Goal: Information Seeking & Learning: Learn about a topic

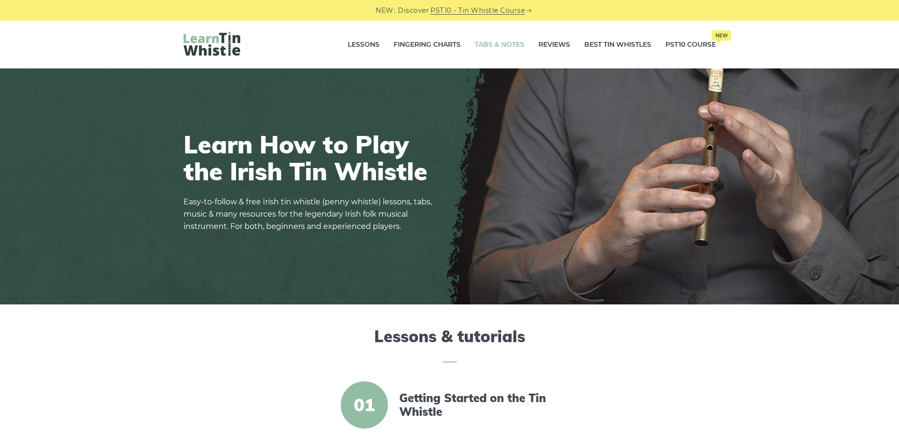
click at [476, 44] on link "Tabs & Notes" at bounding box center [500, 45] width 50 height 24
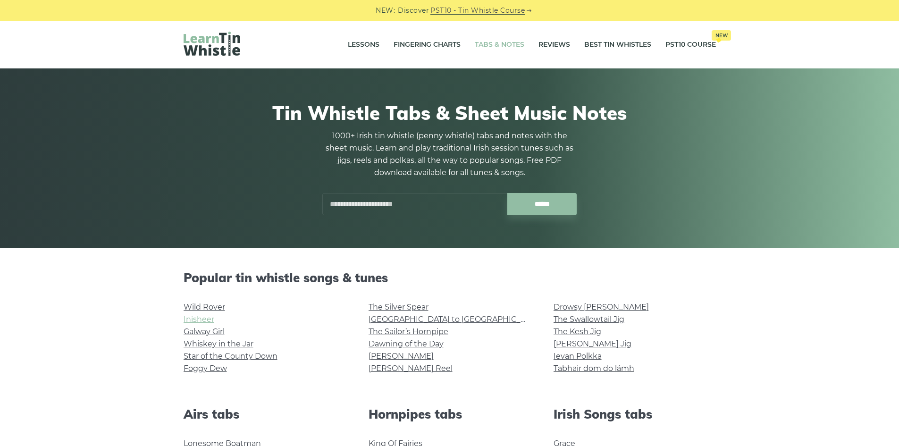
click at [194, 321] on link "Inisheer" at bounding box center [199, 319] width 31 height 9
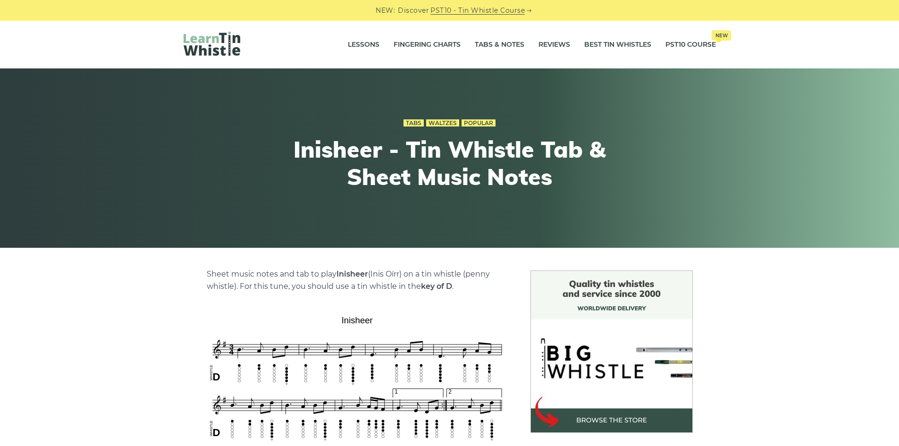
drag, startPoint x: 169, startPoint y: 302, endPoint x: 150, endPoint y: 175, distance: 128.4
click at [489, 45] on link "Tabs & Notes" at bounding box center [500, 45] width 50 height 24
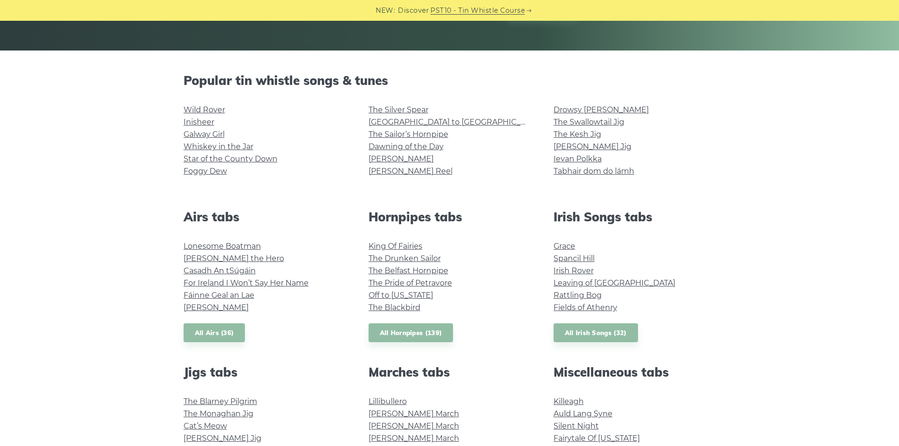
drag, startPoint x: 434, startPoint y: 245, endPoint x: 432, endPoint y: 291, distance: 45.8
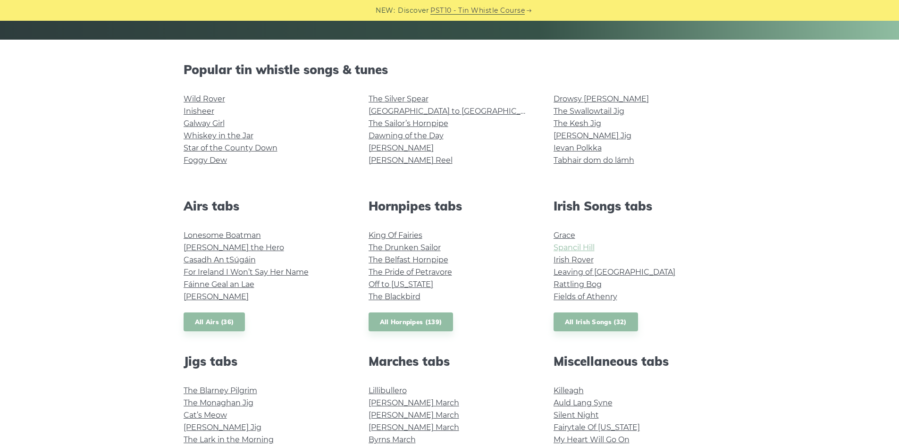
click at [590, 246] on link "Spancil Hill" at bounding box center [574, 247] width 41 height 9
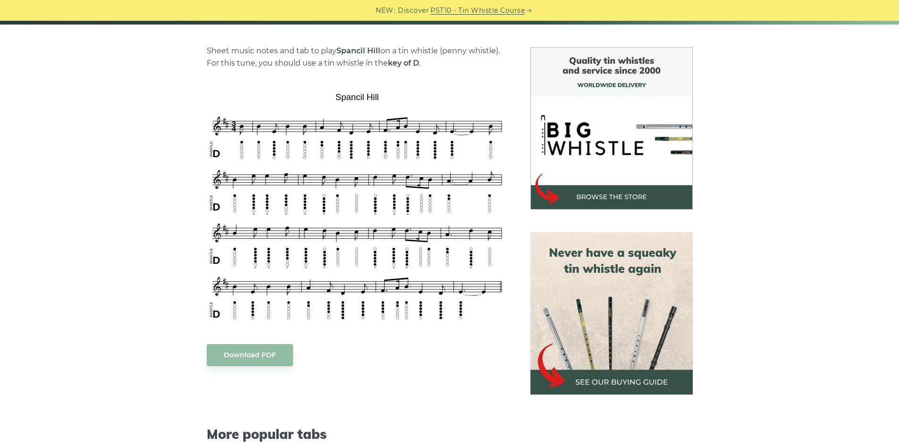
drag, startPoint x: 420, startPoint y: 309, endPoint x: 390, endPoint y: 306, distance: 29.4
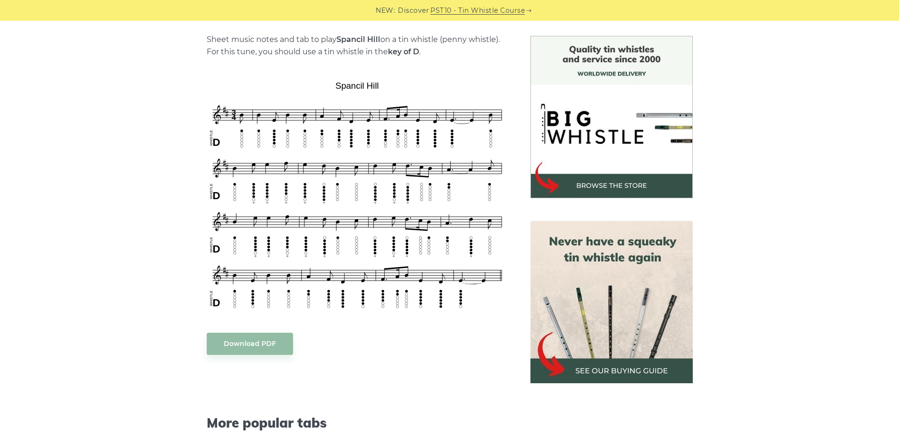
drag, startPoint x: 136, startPoint y: 276, endPoint x: 141, endPoint y: 280, distance: 6.4
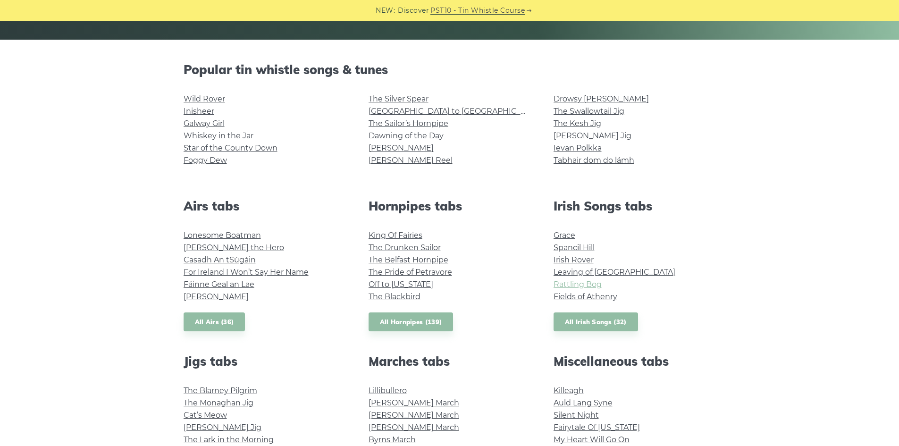
click at [563, 287] on link "Rattling Bog" at bounding box center [578, 284] width 48 height 9
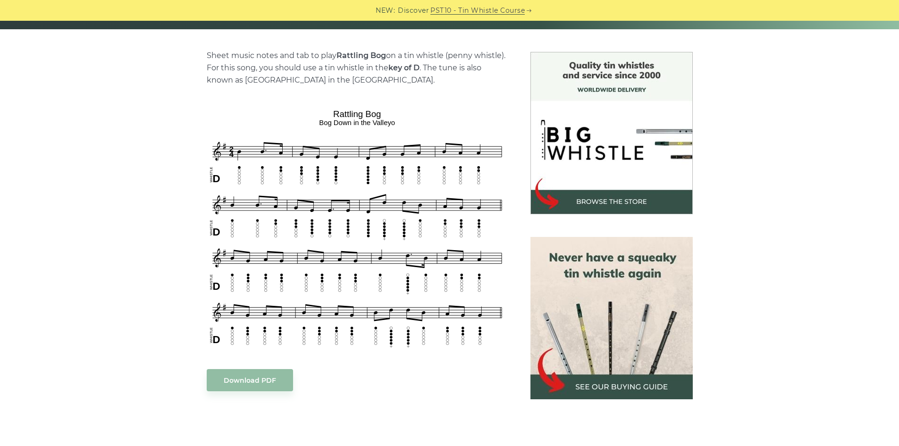
scroll to position [295, 0]
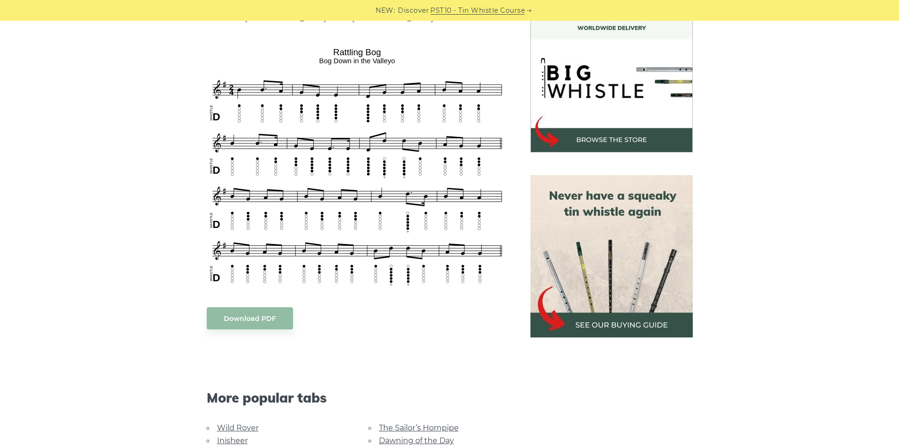
drag, startPoint x: 449, startPoint y: 308, endPoint x: 391, endPoint y: 296, distance: 59.3
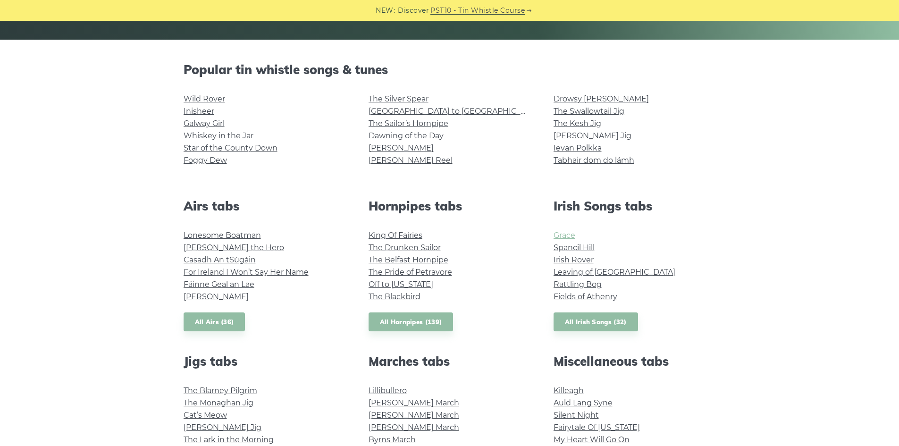
click at [568, 232] on link "Grace" at bounding box center [565, 235] width 22 height 9
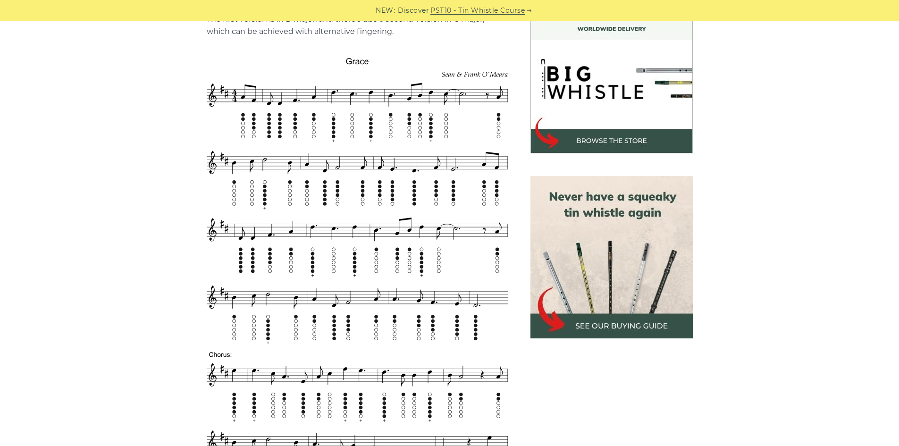
drag, startPoint x: 198, startPoint y: 242, endPoint x: 167, endPoint y: 290, distance: 57.6
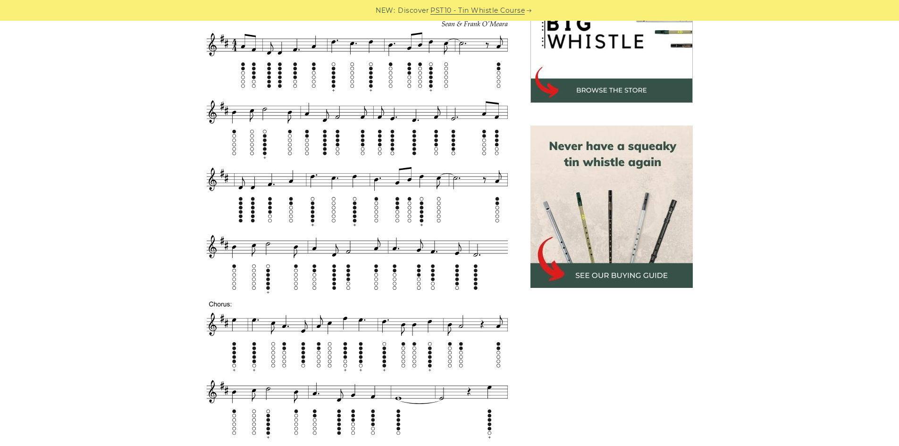
drag, startPoint x: 159, startPoint y: 300, endPoint x: 157, endPoint y: 289, distance: 10.6
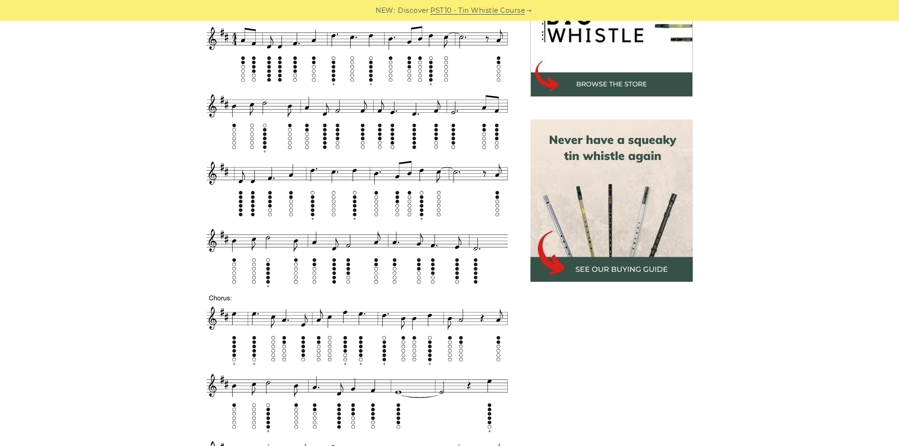
drag, startPoint x: 157, startPoint y: 289, endPoint x: 153, endPoint y: 286, distance: 5.0
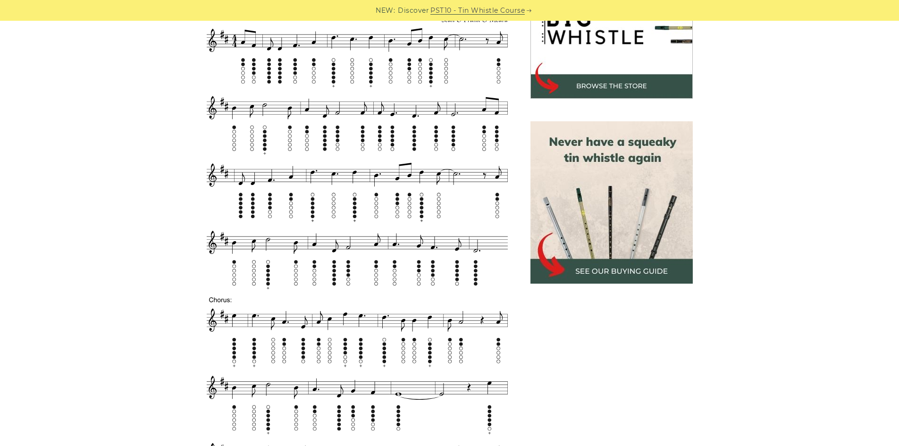
scroll to position [332, 0]
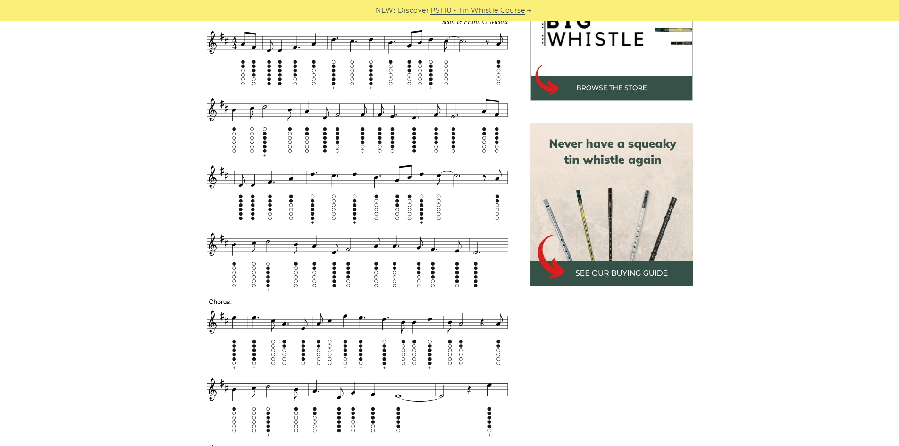
drag, startPoint x: 153, startPoint y: 286, endPoint x: 154, endPoint y: 270, distance: 15.6
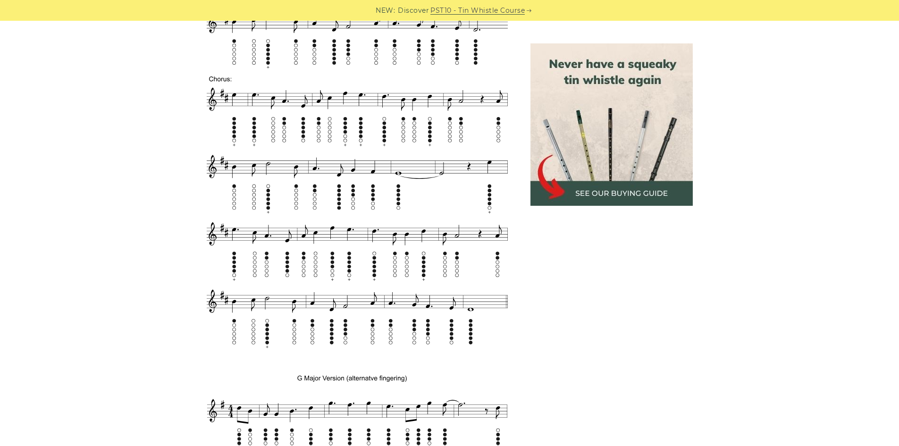
scroll to position [556, 0]
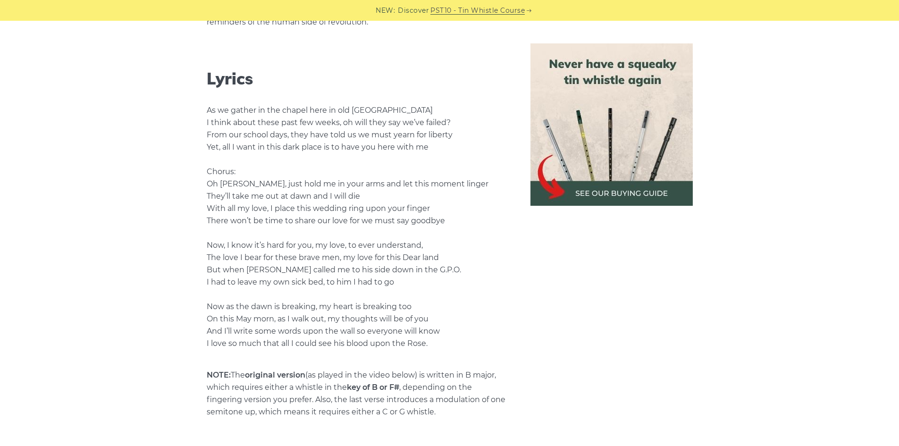
drag, startPoint x: 146, startPoint y: 277, endPoint x: 148, endPoint y: 325, distance: 48.7
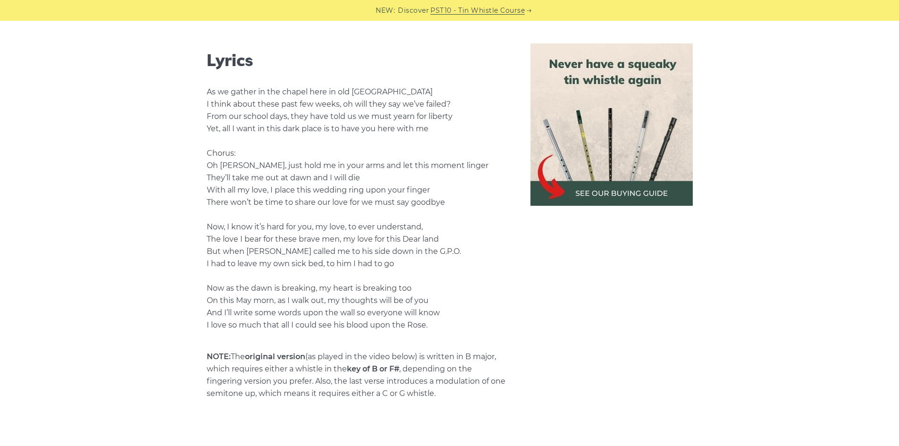
scroll to position [1746, 0]
drag, startPoint x: 134, startPoint y: 325, endPoint x: 141, endPoint y: 332, distance: 10.4
drag, startPoint x: 338, startPoint y: 115, endPoint x: 373, endPoint y: 115, distance: 35.4
click at [373, 115] on p "As we gather in the chapel here in old [GEOGRAPHIC_DATA] I think about these pa…" at bounding box center [357, 207] width 301 height 245
drag, startPoint x: 352, startPoint y: 122, endPoint x: 145, endPoint y: 137, distance: 207.3
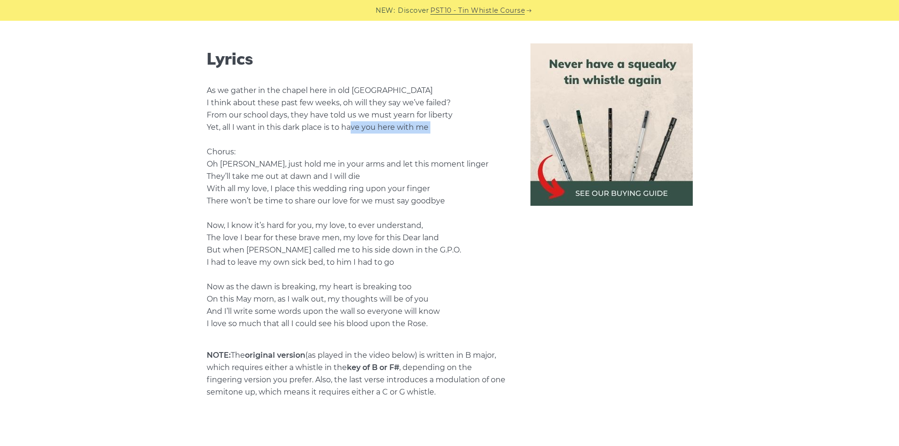
drag, startPoint x: 215, startPoint y: 126, endPoint x: 241, endPoint y: 129, distance: 26.6
click at [241, 129] on p "As we gather in the chapel here in old [GEOGRAPHIC_DATA] I think about these pa…" at bounding box center [357, 207] width 301 height 245
drag, startPoint x: 432, startPoint y: 128, endPoint x: 304, endPoint y: 144, distance: 129.8
click at [327, 128] on p "As we gather in the chapel here in old [GEOGRAPHIC_DATA] I think about these pa…" at bounding box center [357, 207] width 301 height 245
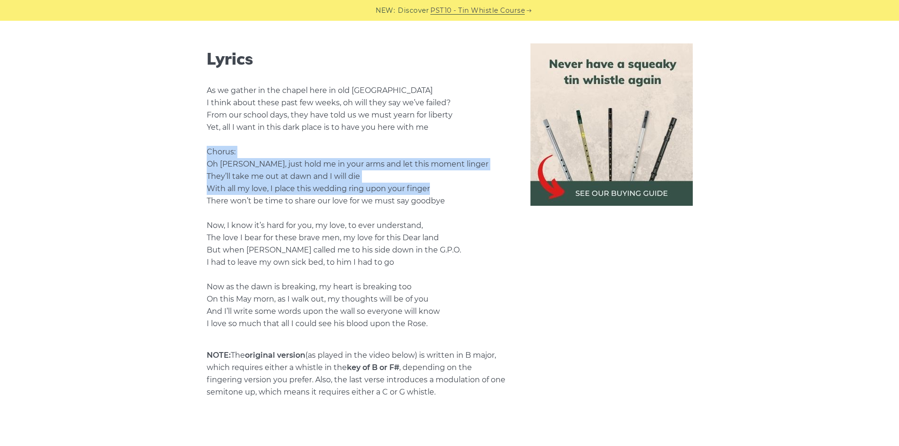
drag, startPoint x: 197, startPoint y: 158, endPoint x: 440, endPoint y: 193, distance: 245.7
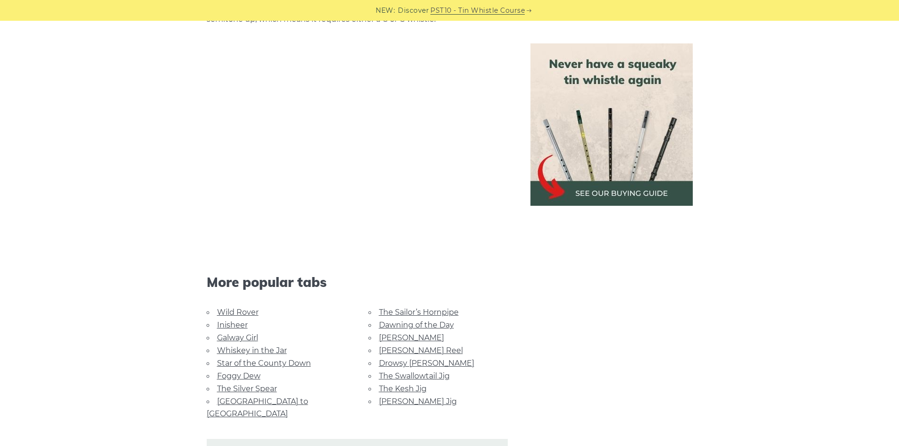
drag, startPoint x: 451, startPoint y: 238, endPoint x: 527, endPoint y: 253, distance: 77.4
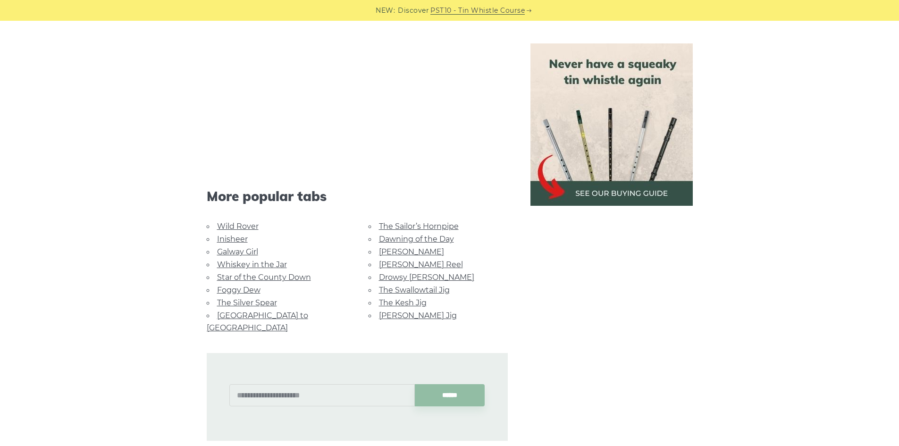
drag, startPoint x: 546, startPoint y: 239, endPoint x: 539, endPoint y: 270, distance: 31.5
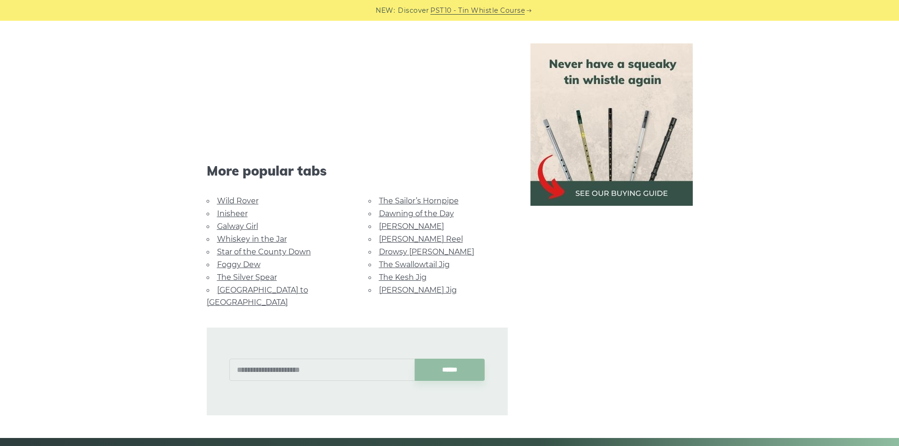
scroll to position [2235, 0]
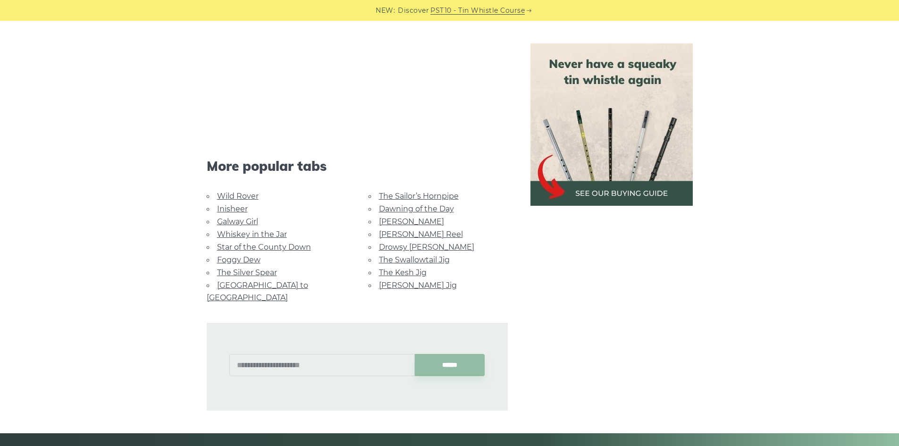
drag, startPoint x: 540, startPoint y: 263, endPoint x: 539, endPoint y: 273, distance: 10.0
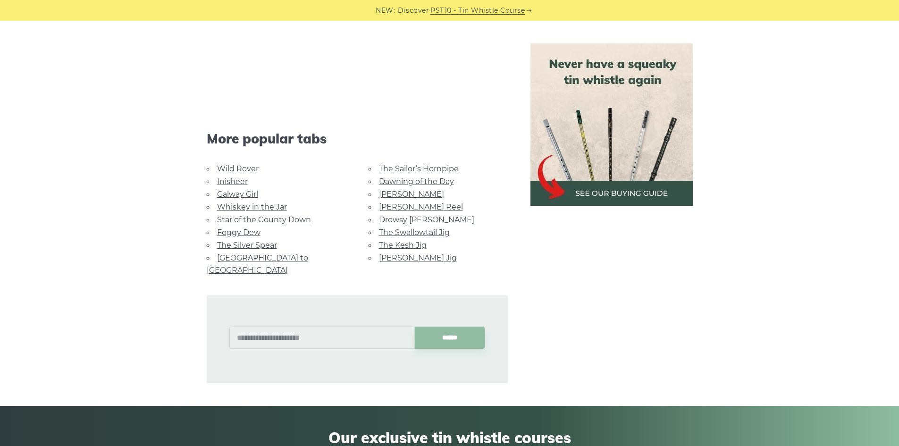
drag, startPoint x: 536, startPoint y: 252, endPoint x: 546, endPoint y: 269, distance: 20.1
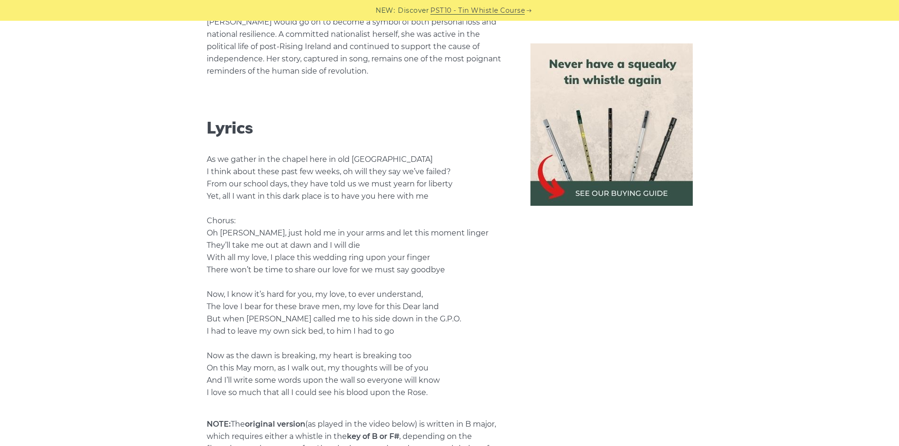
drag, startPoint x: 551, startPoint y: 269, endPoint x: 549, endPoint y: 201, distance: 68.0
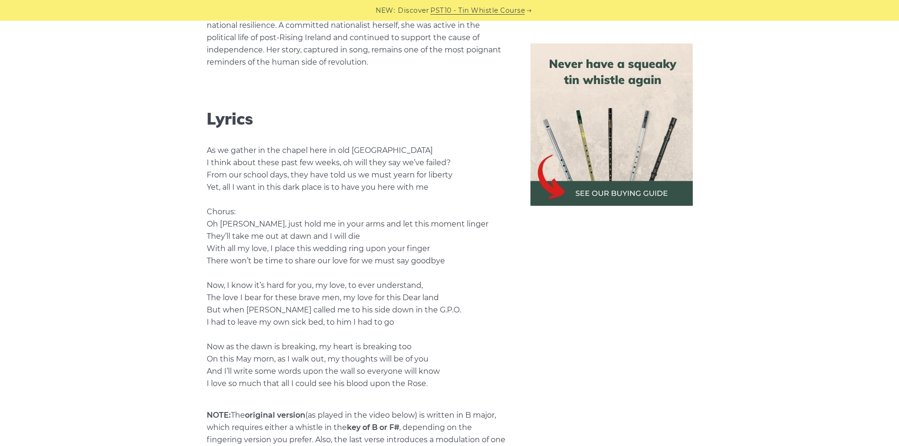
drag, startPoint x: 502, startPoint y: 259, endPoint x: 493, endPoint y: 256, distance: 9.9
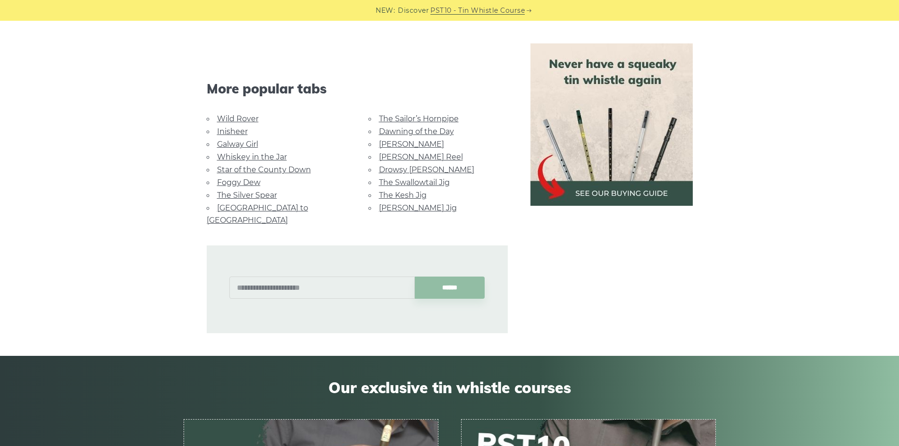
scroll to position [2169, 0]
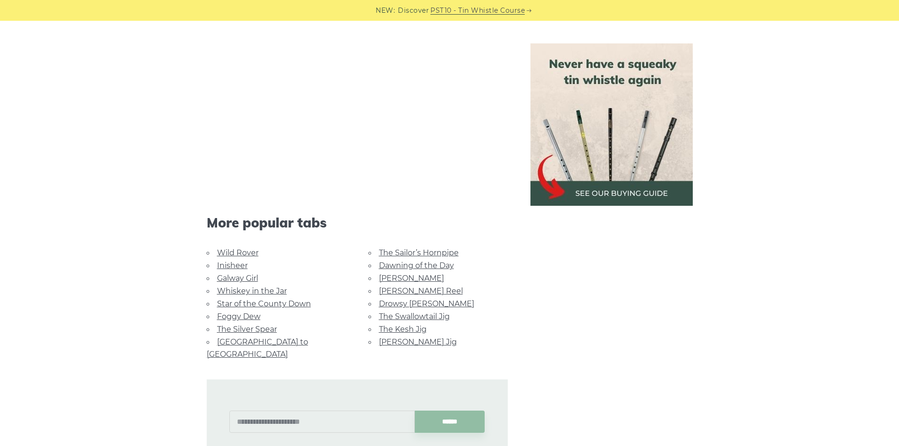
drag, startPoint x: 276, startPoint y: 226, endPoint x: 261, endPoint y: 177, distance: 52.0
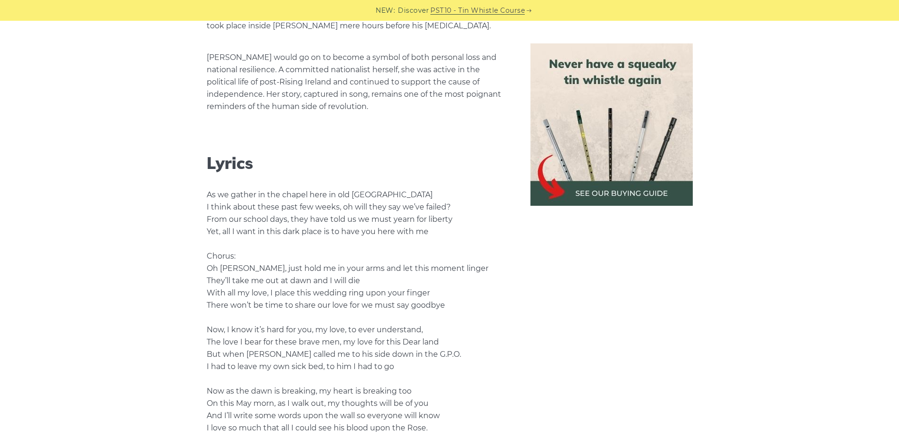
drag, startPoint x: 170, startPoint y: 292, endPoint x: 172, endPoint y: 185, distance: 106.7
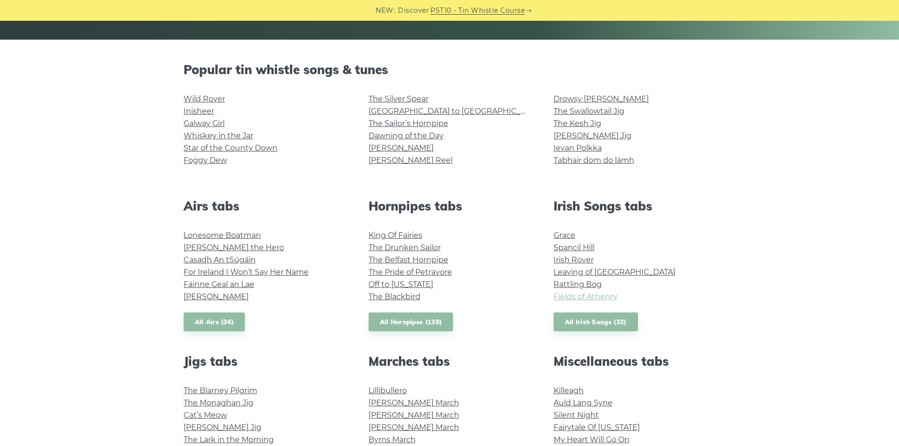
click at [599, 297] on link "Fields of Athenry" at bounding box center [586, 296] width 64 height 9
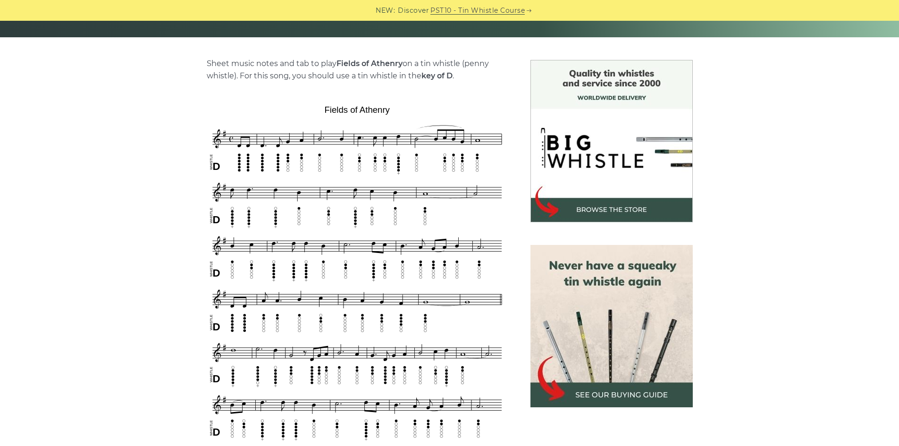
scroll to position [285, 0]
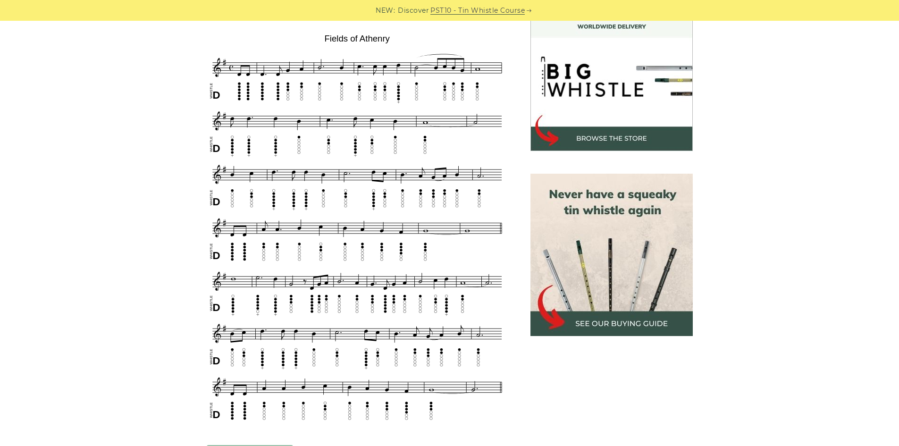
drag, startPoint x: 554, startPoint y: 266, endPoint x: 515, endPoint y: 291, distance: 46.9
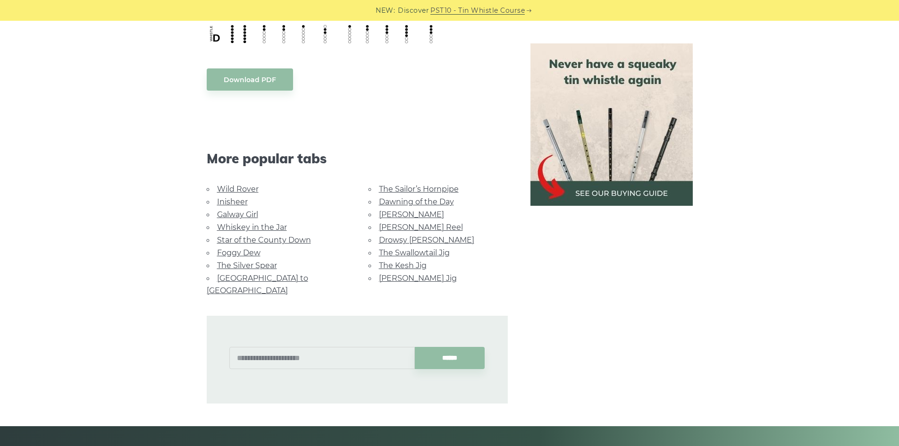
drag, startPoint x: 151, startPoint y: 201, endPoint x: 155, endPoint y: 233, distance: 32.4
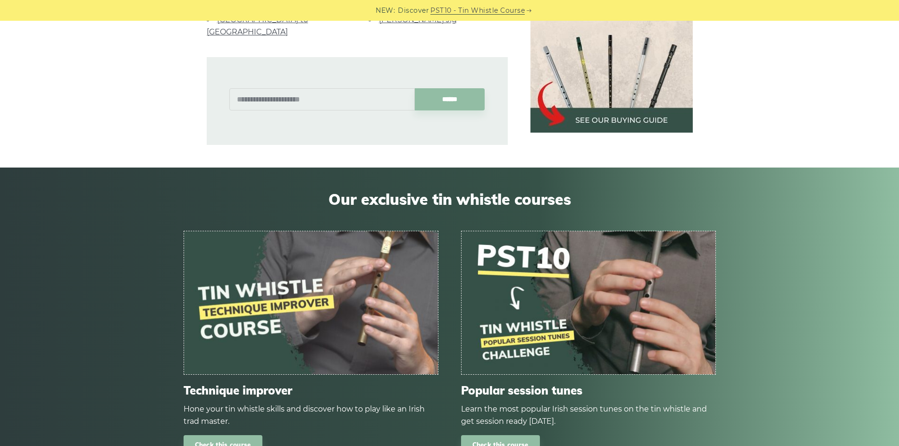
drag, startPoint x: 170, startPoint y: 226, endPoint x: 157, endPoint y: 265, distance: 41.2
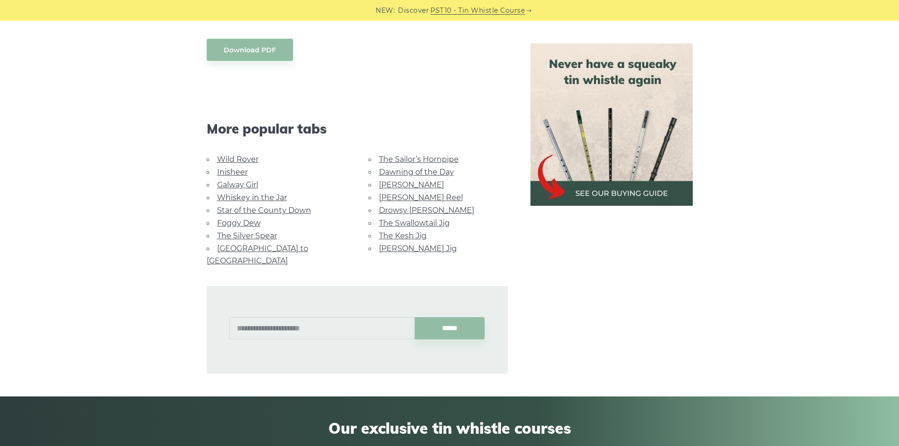
drag, startPoint x: 157, startPoint y: 265, endPoint x: 174, endPoint y: 203, distance: 65.0
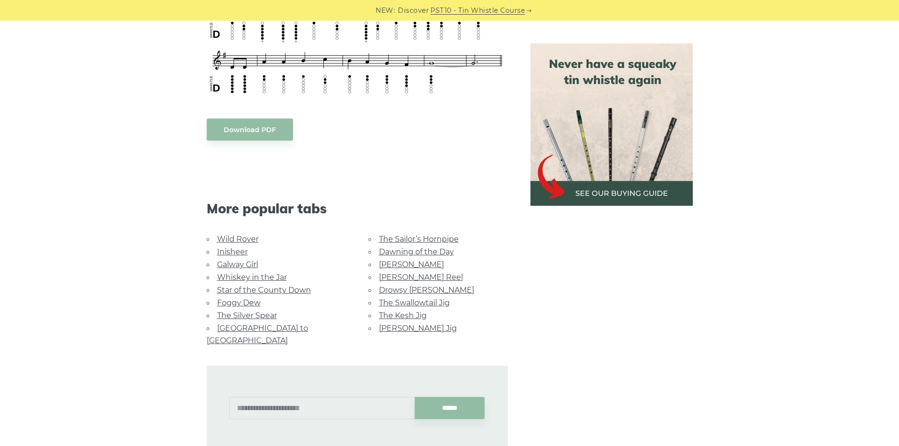
drag, startPoint x: 304, startPoint y: 213, endPoint x: 309, endPoint y: 176, distance: 38.1
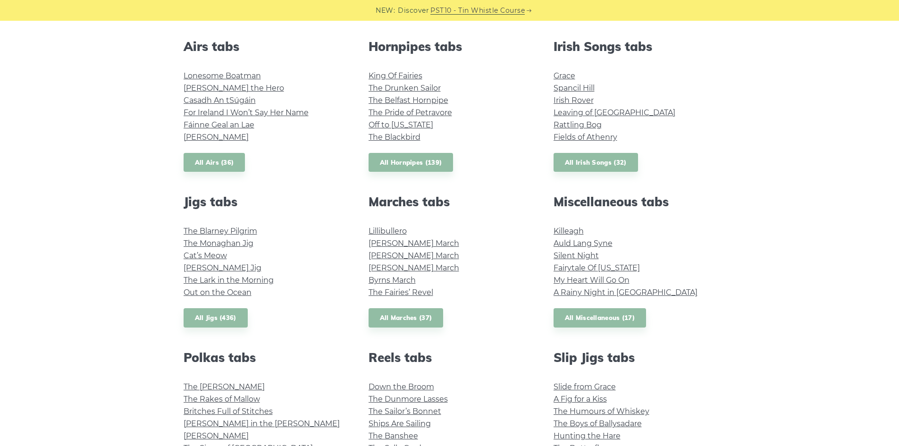
drag, startPoint x: 168, startPoint y: 270, endPoint x: 158, endPoint y: 305, distance: 36.3
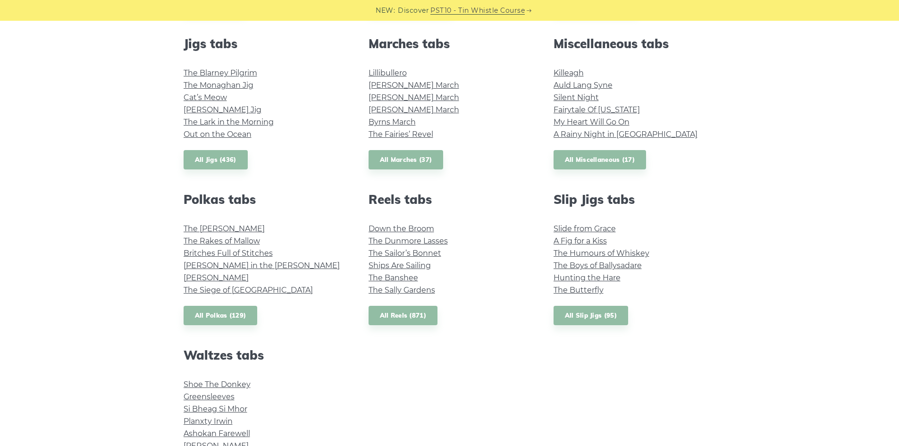
drag, startPoint x: 157, startPoint y: 304, endPoint x: 156, endPoint y: 347, distance: 42.5
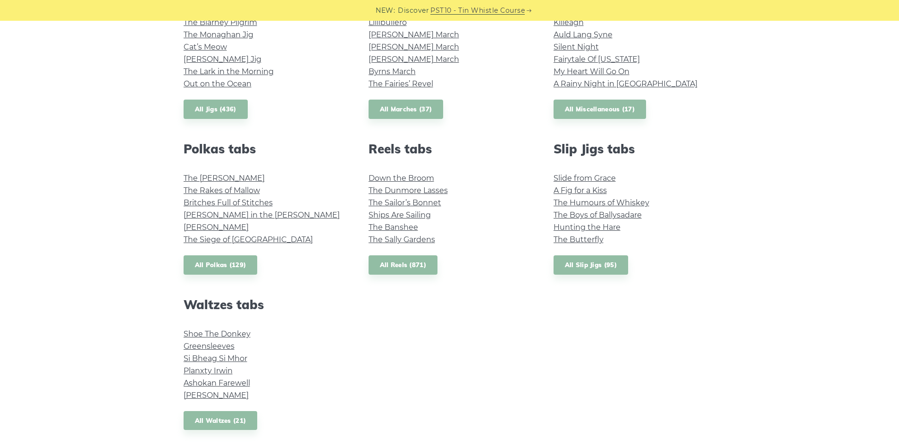
drag, startPoint x: 156, startPoint y: 252, endPoint x: 156, endPoint y: 264, distance: 12.7
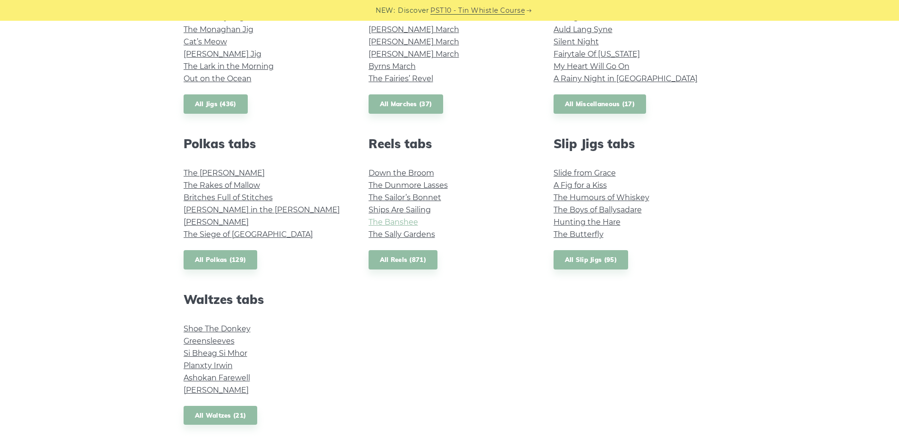
click at [384, 221] on link "The Banshee" at bounding box center [394, 222] width 50 height 9
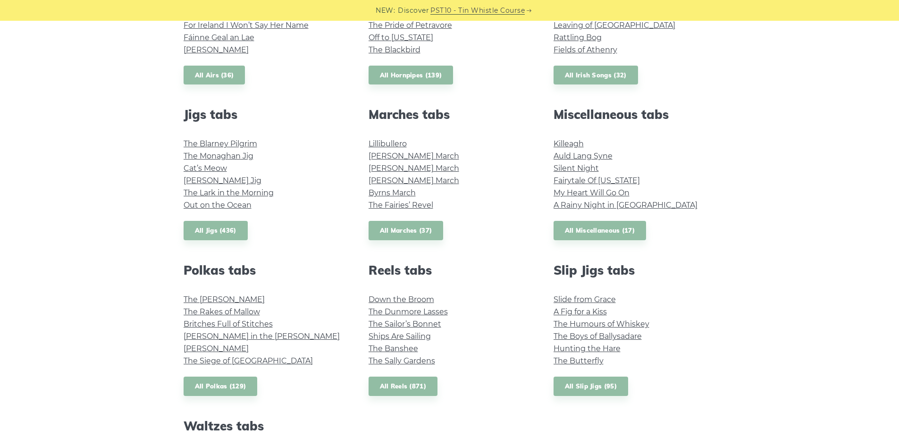
scroll to position [438, 0]
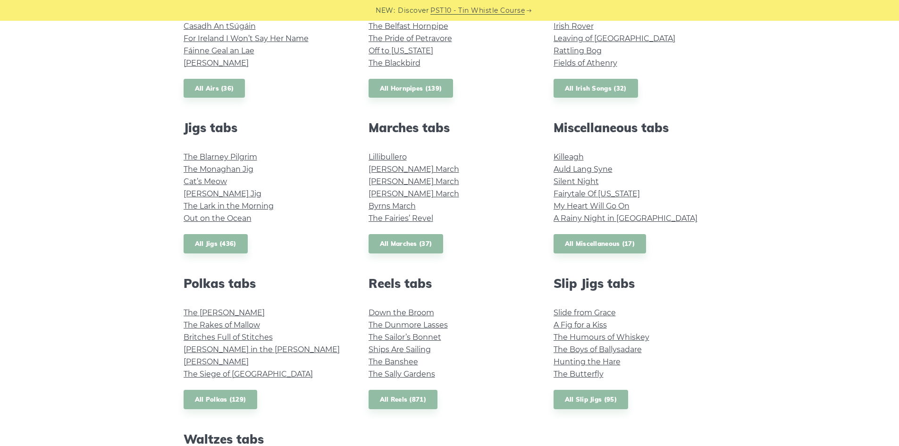
drag, startPoint x: 352, startPoint y: 334, endPoint x: 354, endPoint y: 298, distance: 36.0
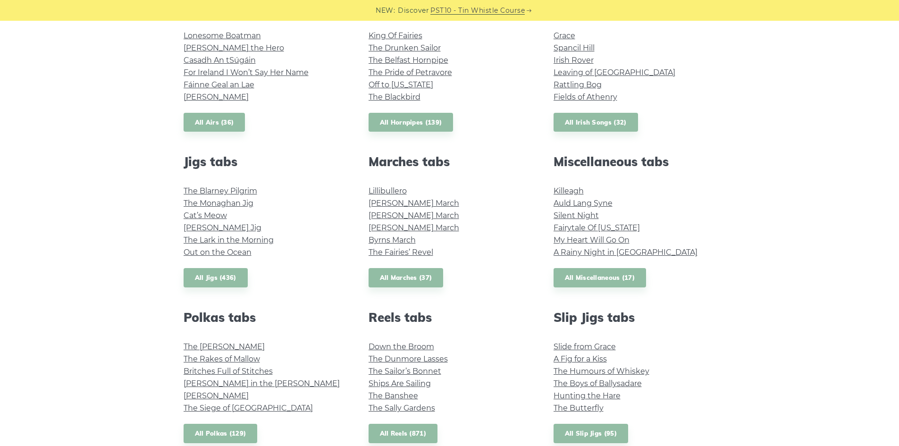
drag, startPoint x: 327, startPoint y: 296, endPoint x: 320, endPoint y: 268, distance: 28.6
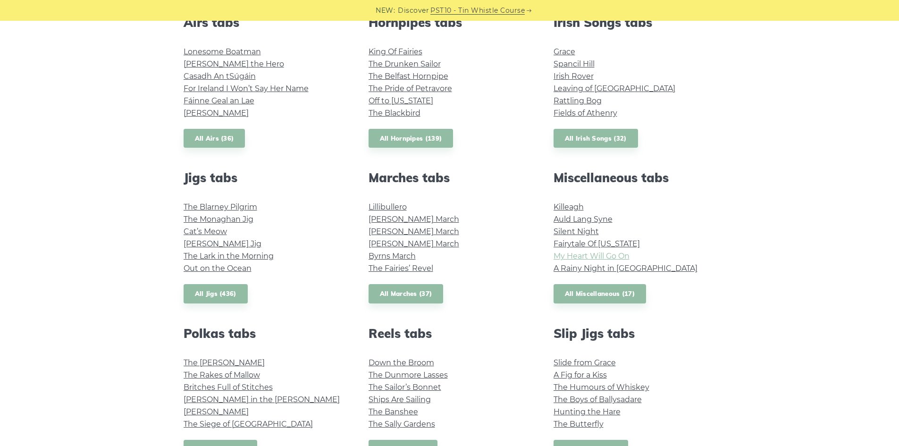
click at [584, 255] on link "My Heart Will Go On" at bounding box center [592, 256] width 76 height 9
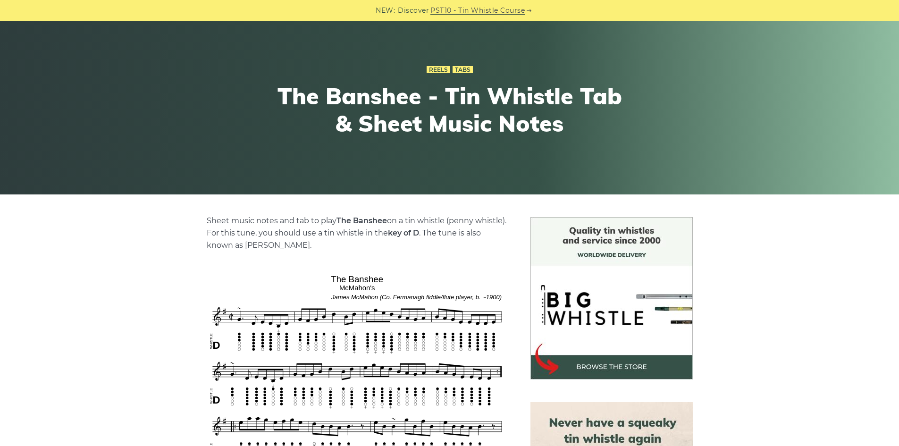
drag, startPoint x: 132, startPoint y: 255, endPoint x: 118, endPoint y: 286, distance: 33.8
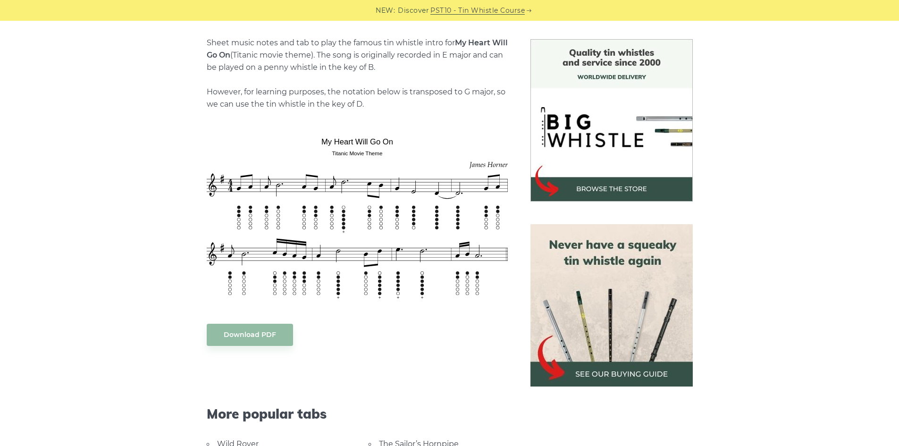
drag, startPoint x: 493, startPoint y: 322, endPoint x: 499, endPoint y: 330, distance: 9.7
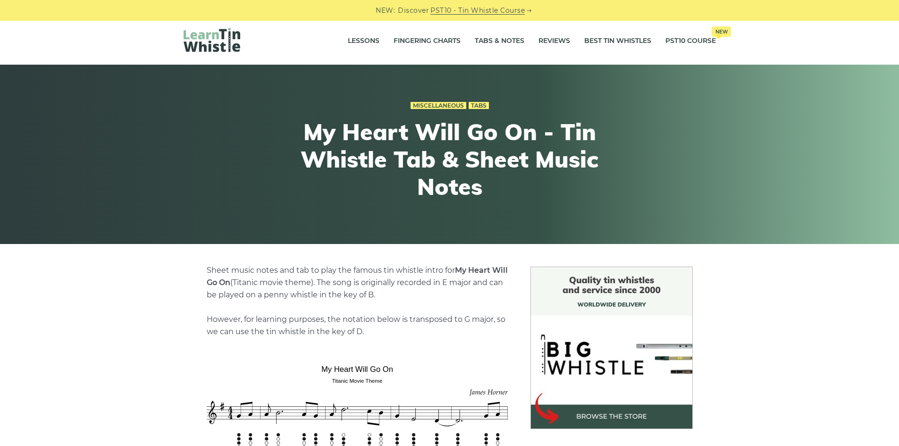
drag, startPoint x: 479, startPoint y: 312, endPoint x: 475, endPoint y: 177, distance: 134.6
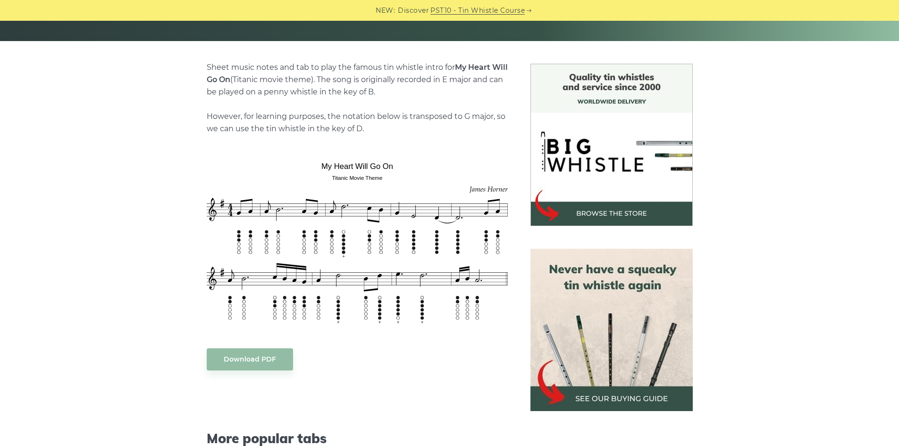
drag, startPoint x: 470, startPoint y: 266, endPoint x: 485, endPoint y: 293, distance: 30.9
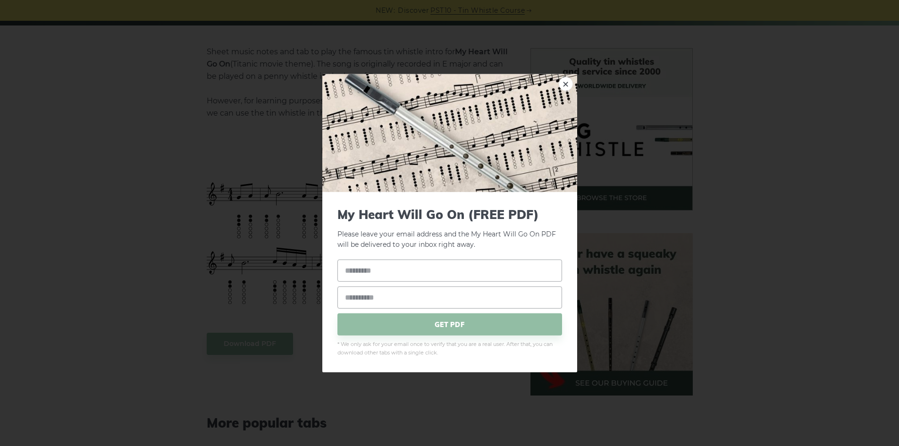
drag, startPoint x: 480, startPoint y: 300, endPoint x: 522, endPoint y: 341, distance: 58.8
click at [564, 85] on link "×" at bounding box center [566, 83] width 14 height 14
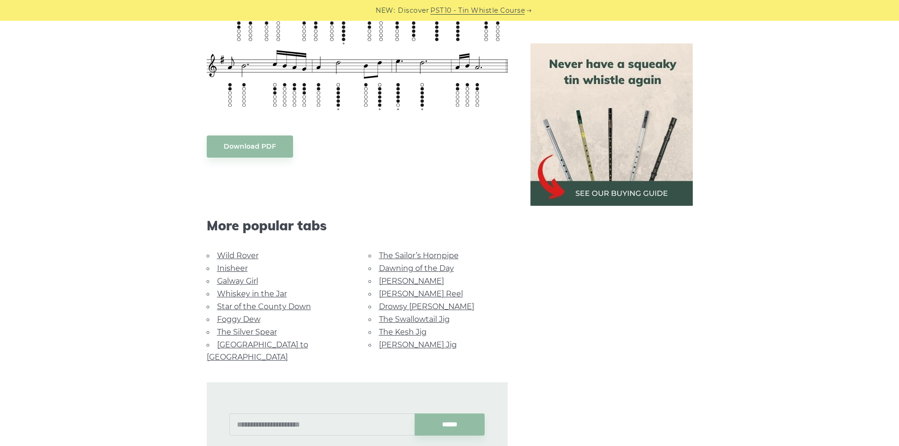
scroll to position [522, 0]
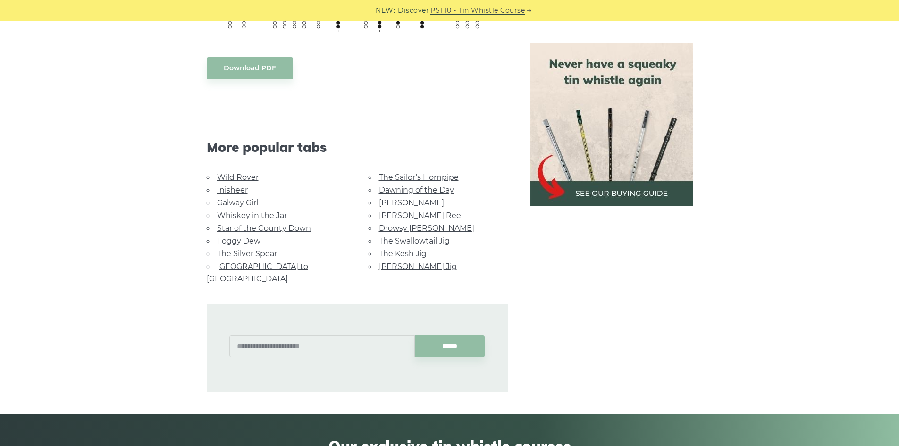
drag, startPoint x: 774, startPoint y: 178, endPoint x: 778, endPoint y: 202, distance: 23.4
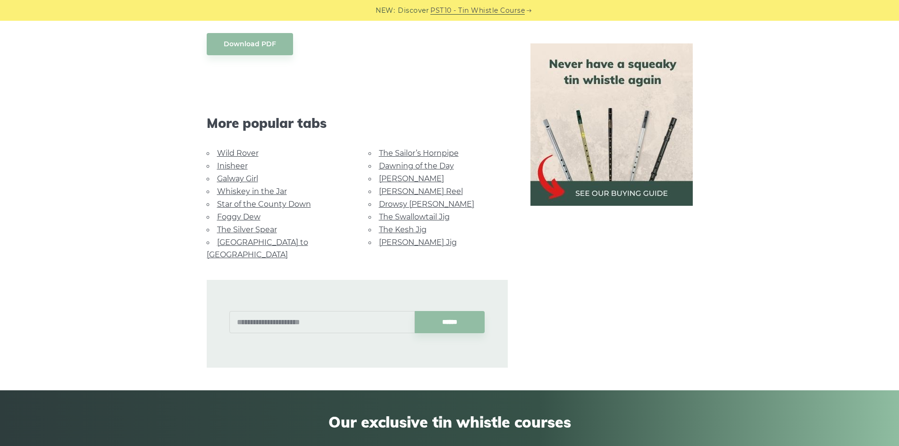
click at [221, 219] on link "Foggy Dew" at bounding box center [238, 216] width 43 height 9
click at [237, 207] on link "Star of the County Down" at bounding box center [264, 204] width 94 height 9
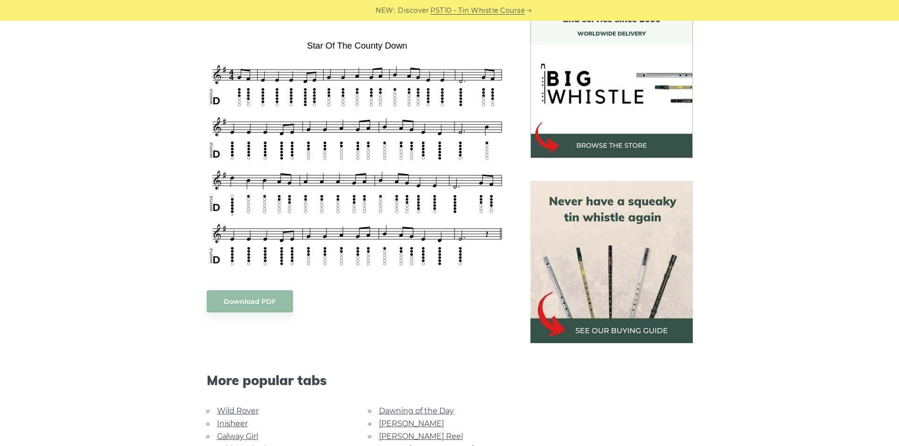
scroll to position [274, 0]
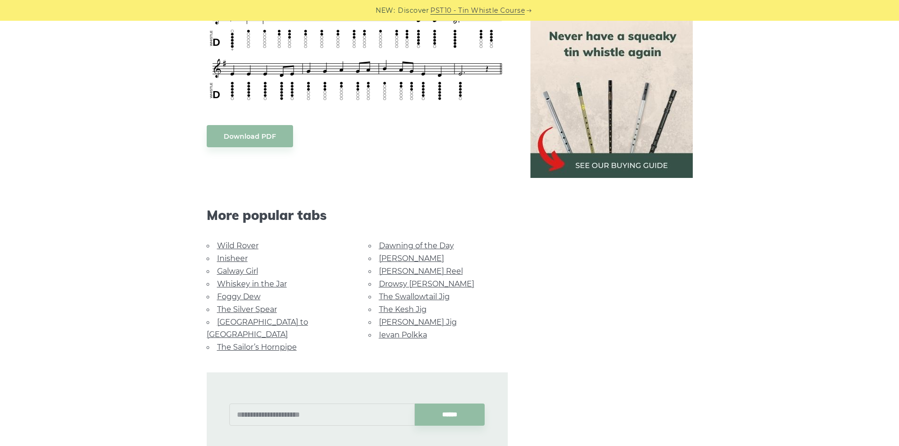
drag, startPoint x: 131, startPoint y: 268, endPoint x: 156, endPoint y: 290, distance: 33.4
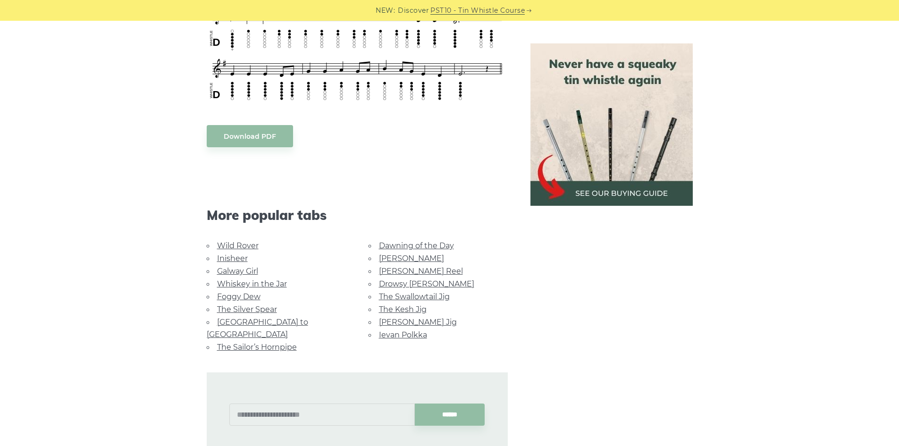
scroll to position [453, 0]
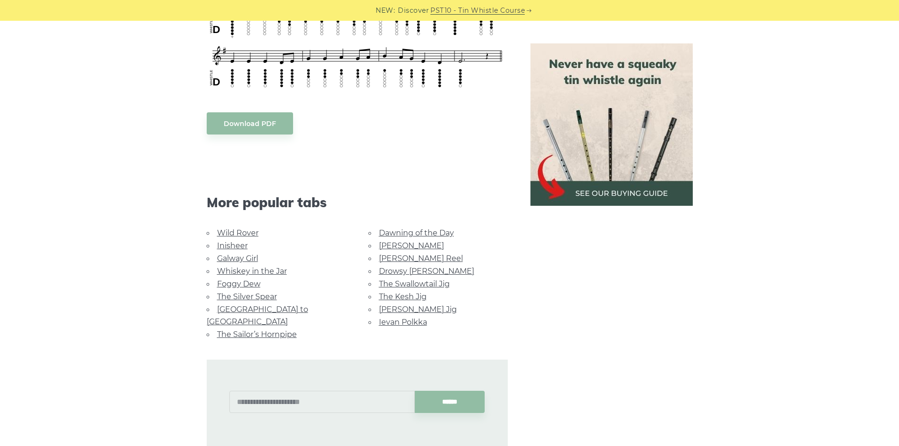
click at [428, 236] on link "Dawning of the Day" at bounding box center [416, 232] width 75 height 9
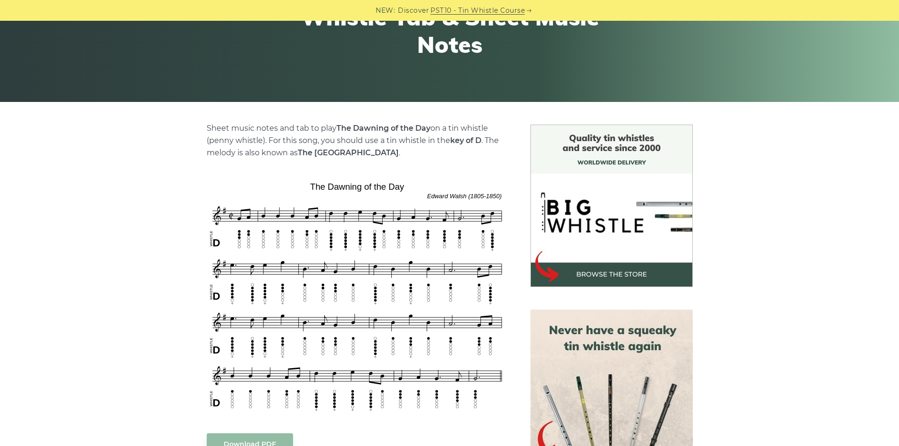
drag, startPoint x: 136, startPoint y: 252, endPoint x: 131, endPoint y: 289, distance: 38.1
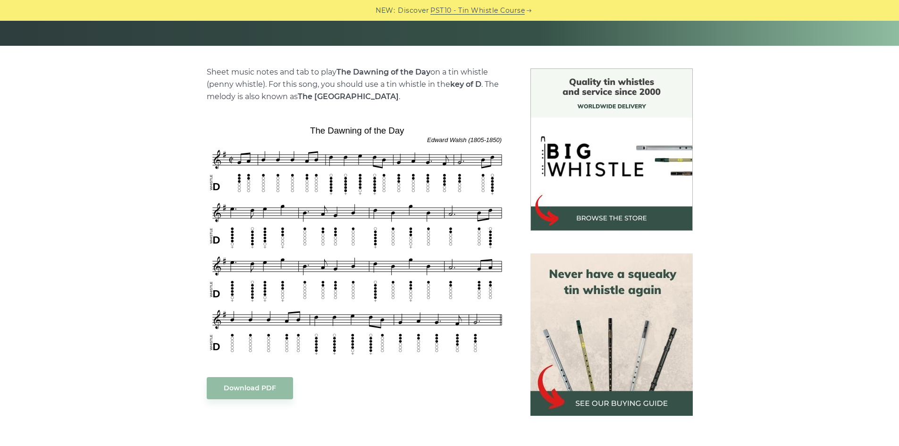
scroll to position [209, 0]
